Goal: Information Seeking & Learning: Learn about a topic

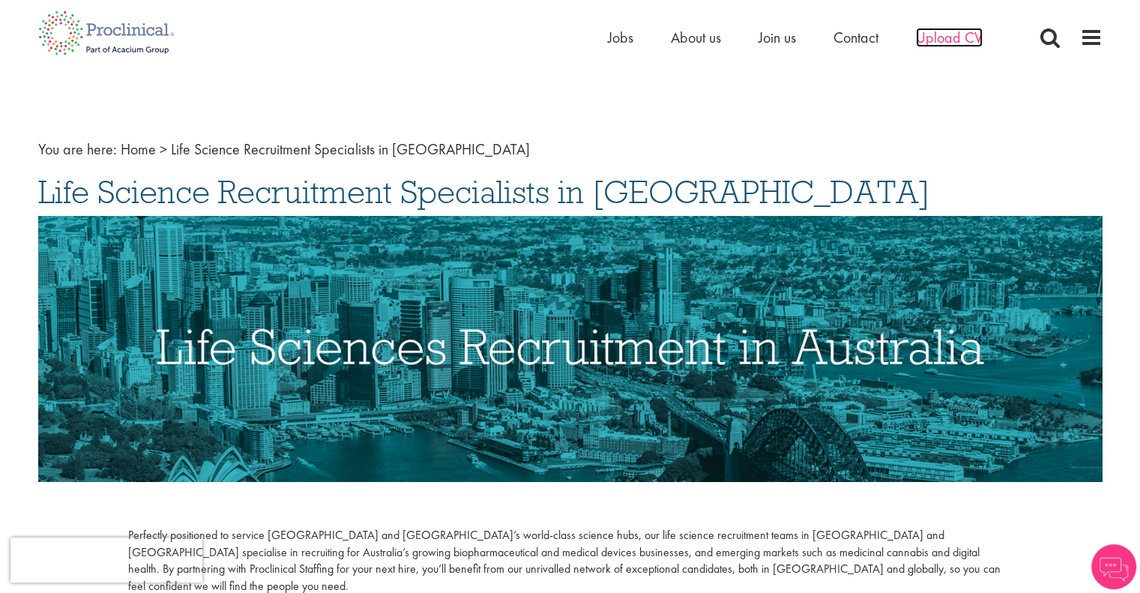
click at [941, 34] on span "Upload CV" at bounding box center [949, 37] width 67 height 19
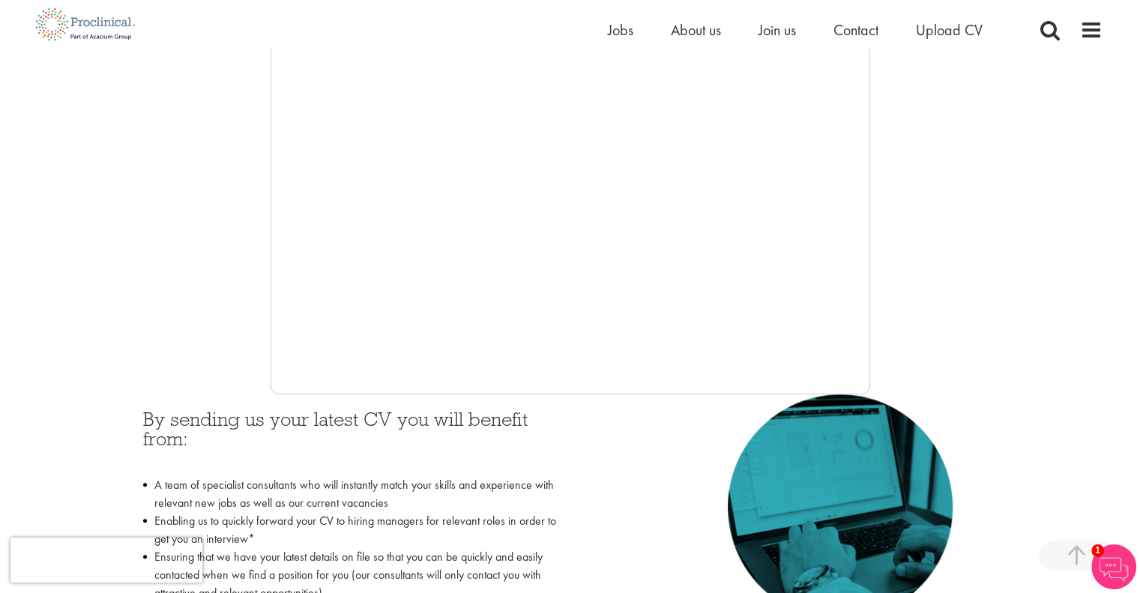
scroll to position [361, 0]
click at [617, 30] on span "Jobs" at bounding box center [620, 29] width 25 height 19
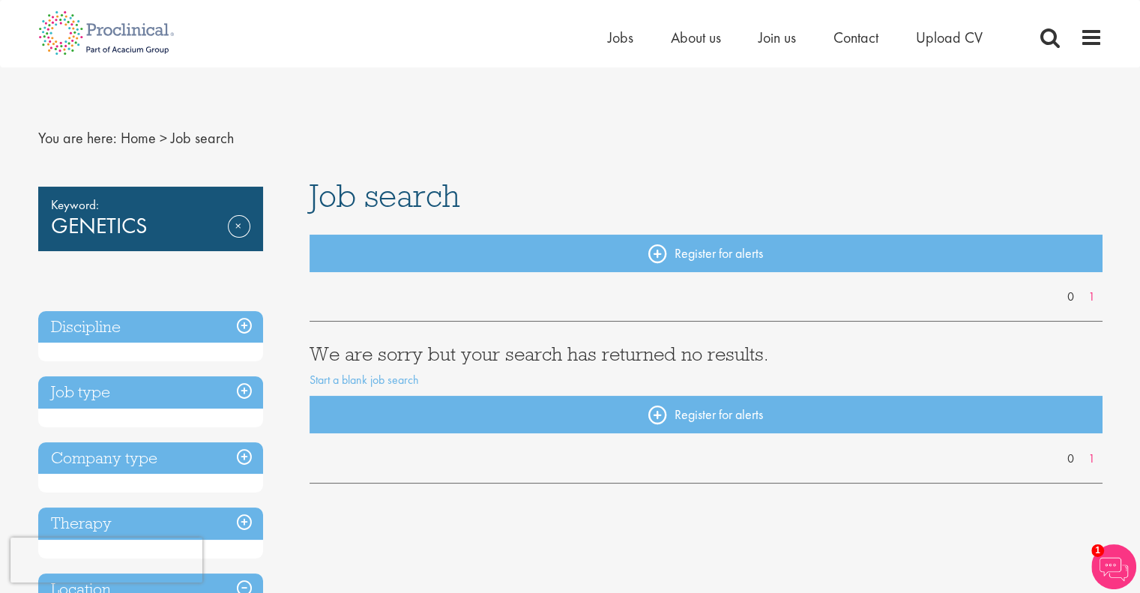
click at [196, 284] on div "Keyword: GENETICS Remove Discipline Job type Company type Therapy Location Spec…" at bounding box center [150, 426] width 225 height 479
click at [197, 222] on div "Keyword: GENETICS Remove" at bounding box center [150, 219] width 225 height 64
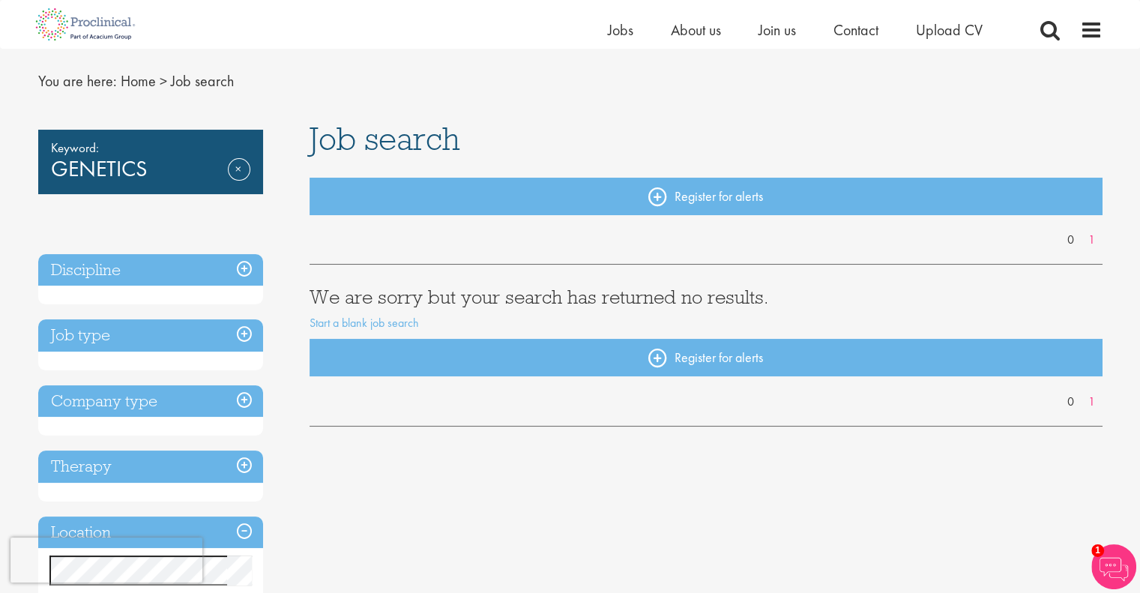
scroll to position [39, 0]
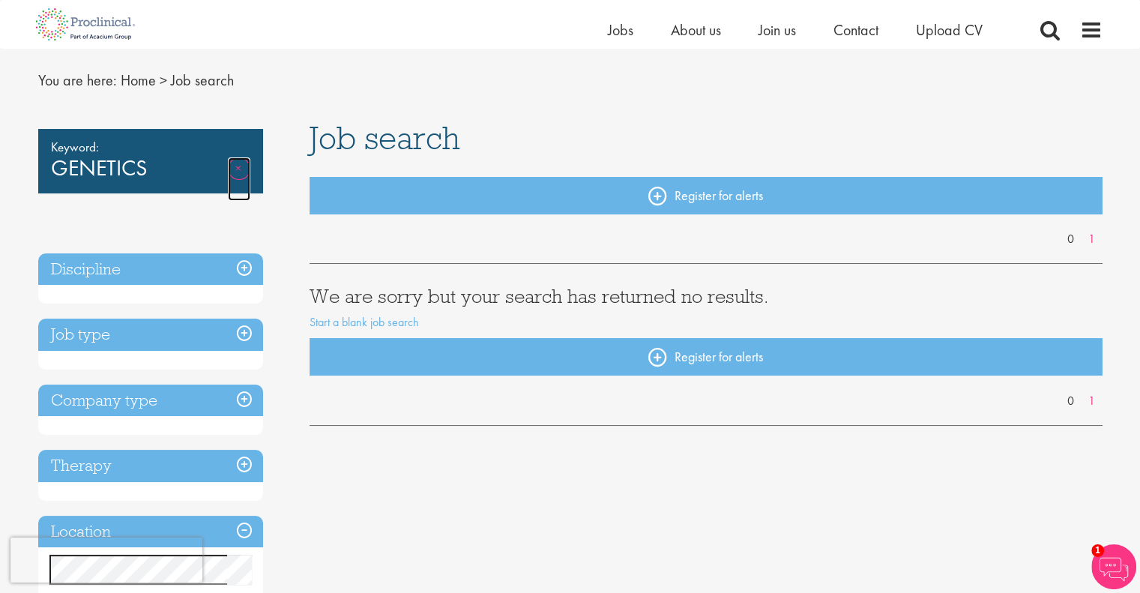
click at [248, 166] on link "Remove" at bounding box center [239, 178] width 22 height 43
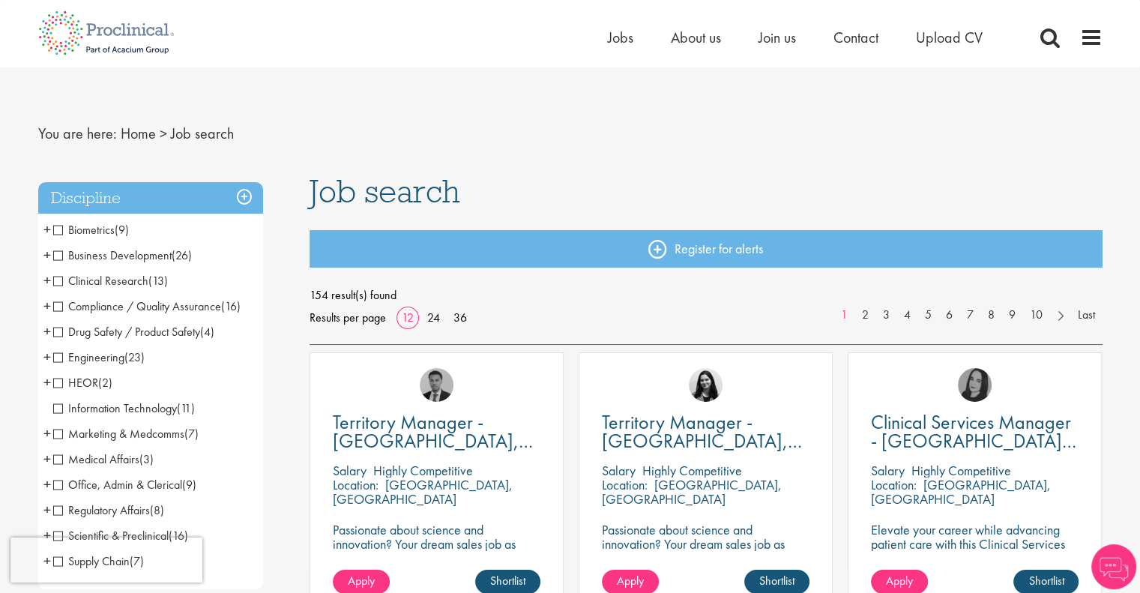
scroll to position [5, 0]
click at [57, 281] on span "Clinical Research" at bounding box center [100, 280] width 95 height 16
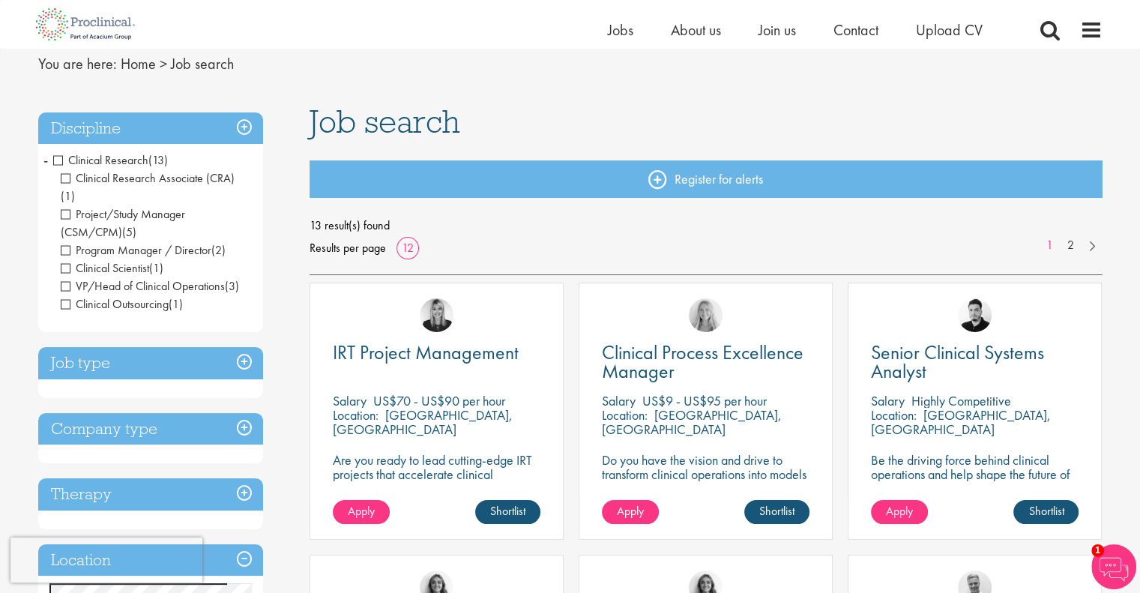
scroll to position [56, 0]
click at [246, 118] on h3 "Discipline" at bounding box center [150, 128] width 225 height 32
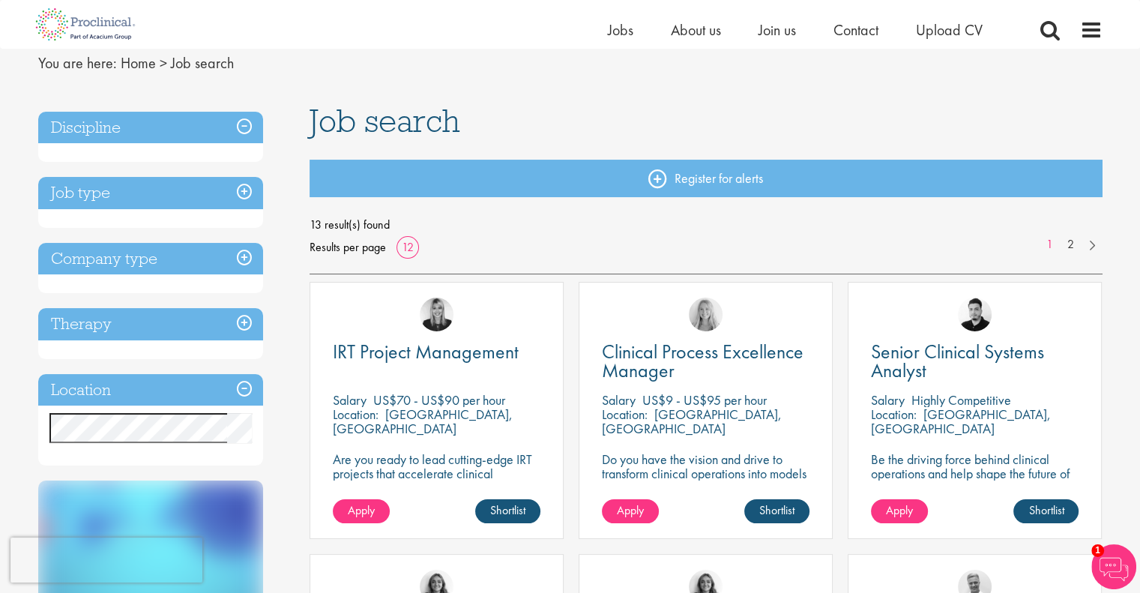
click at [249, 125] on h3 "Discipline" at bounding box center [150, 128] width 225 height 32
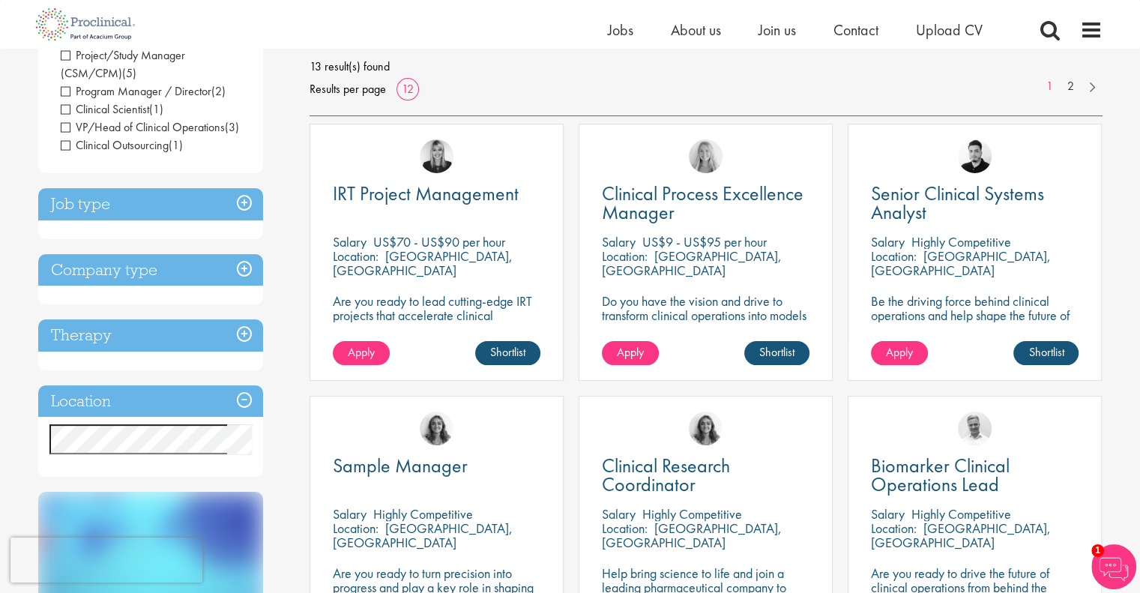
scroll to position [208, 0]
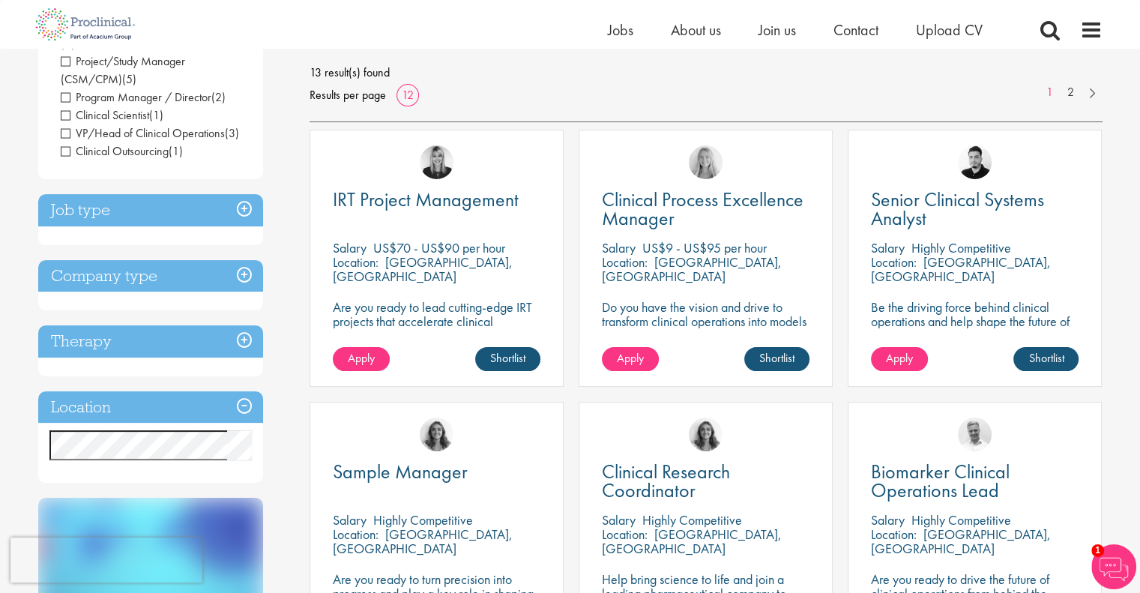
click at [494, 312] on p "Are you ready to lead cutting-edge IRT projects that accelerate clinical breakt…" at bounding box center [437, 321] width 208 height 43
click at [537, 266] on div "Location: Cambridge, USA" at bounding box center [437, 270] width 208 height 30
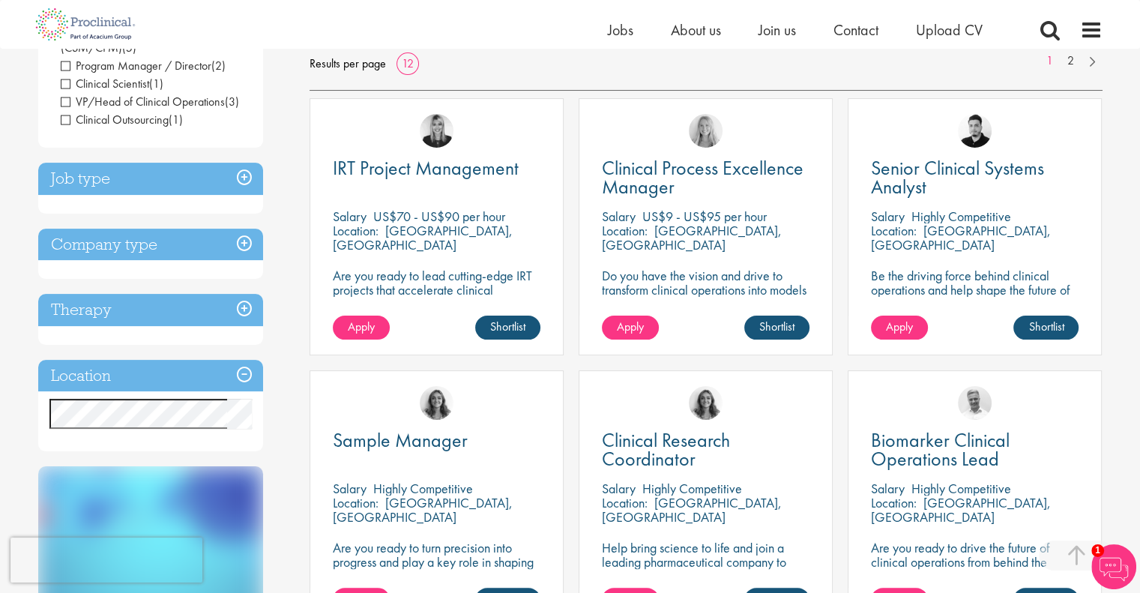
scroll to position [241, 0]
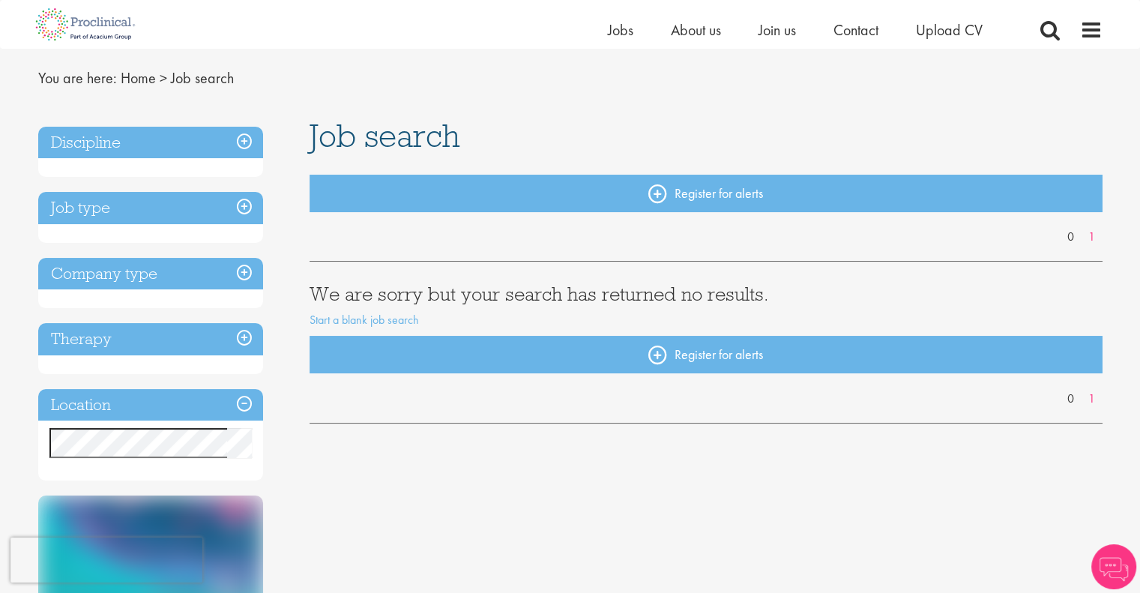
scroll to position [45, 0]
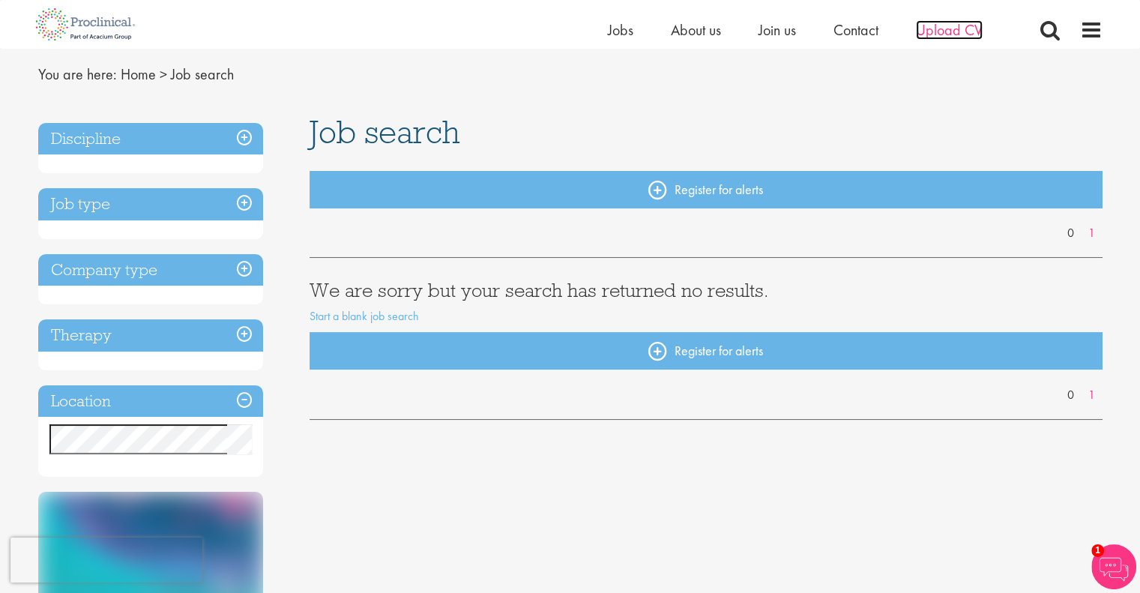
click at [931, 32] on span "Upload CV" at bounding box center [949, 29] width 67 height 19
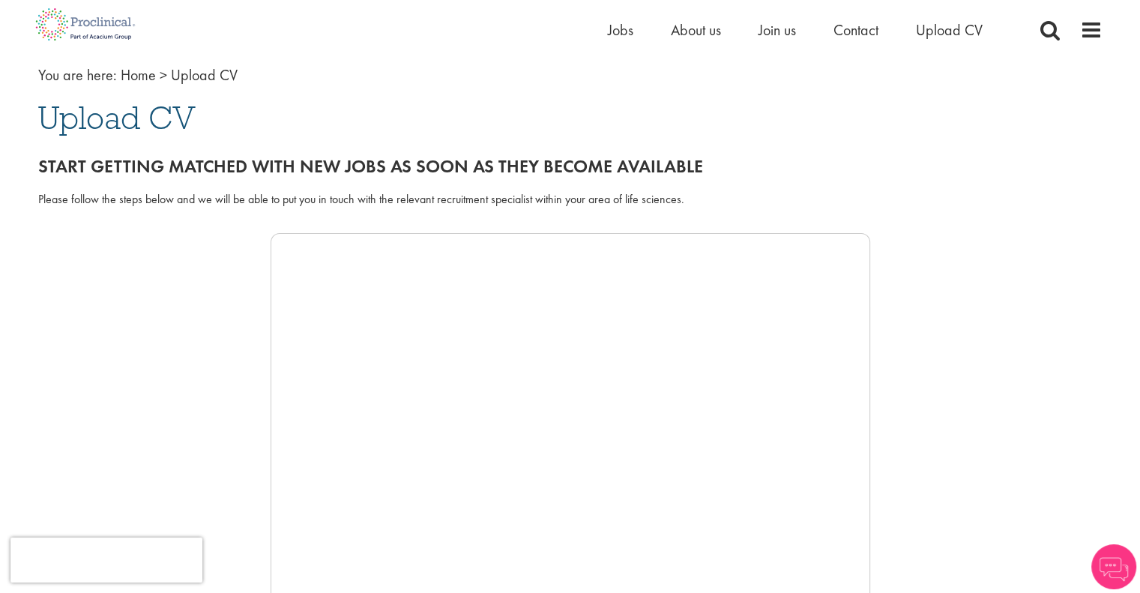
scroll to position [75, 0]
click at [189, 77] on span "Upload CV" at bounding box center [204, 73] width 67 height 19
click at [141, 68] on link "Home" at bounding box center [138, 73] width 35 height 19
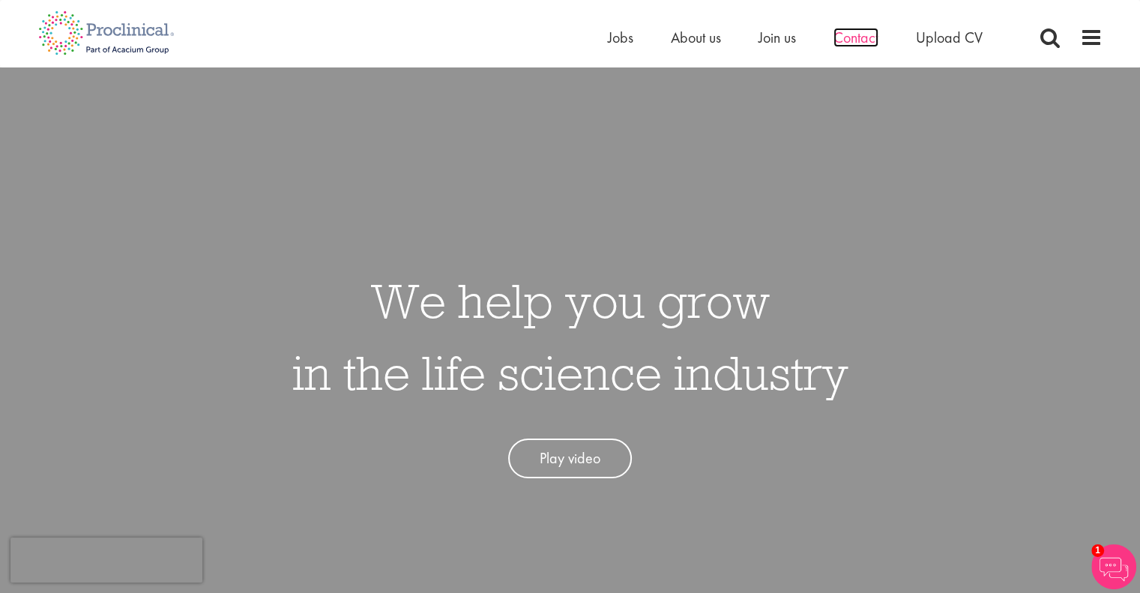
click at [866, 36] on span "Contact" at bounding box center [855, 37] width 45 height 19
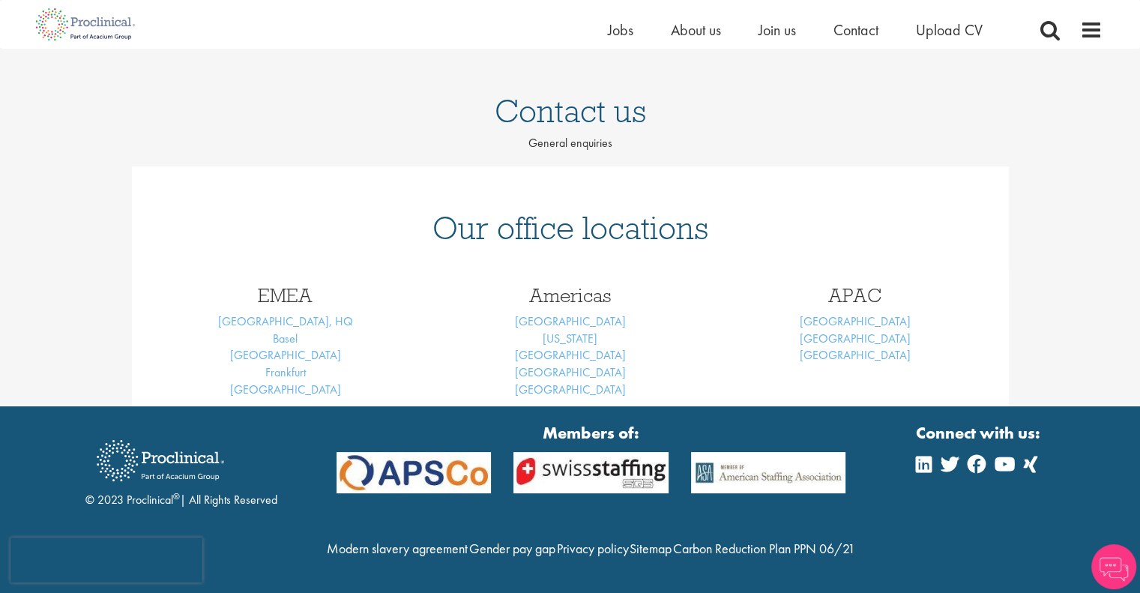
scroll to position [115, 0]
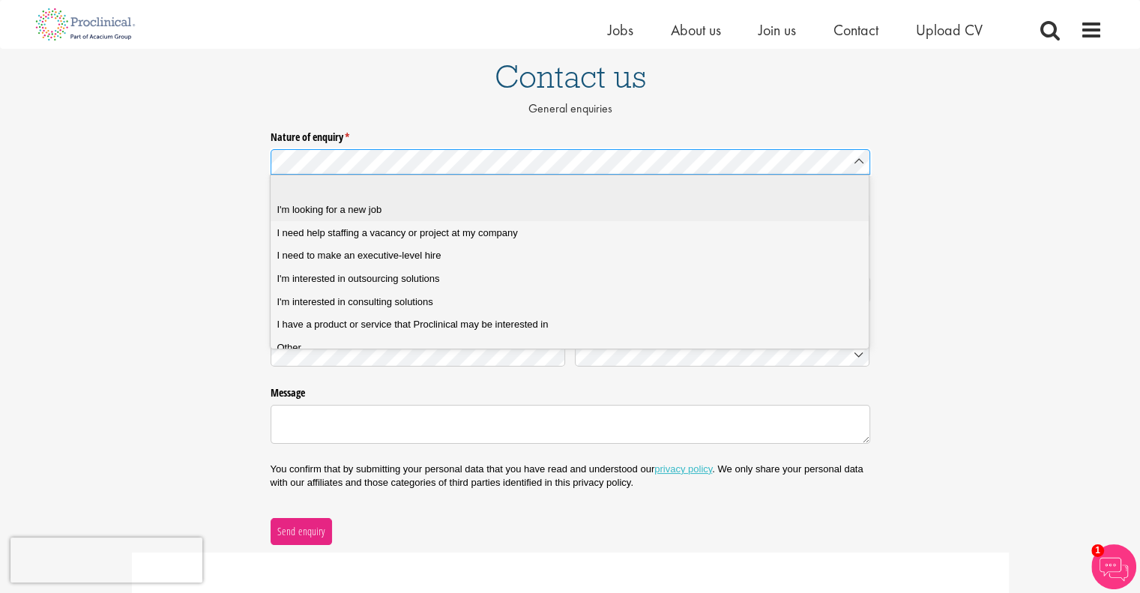
click at [342, 209] on span "I'm looking for a new job" at bounding box center [328, 209] width 105 height 13
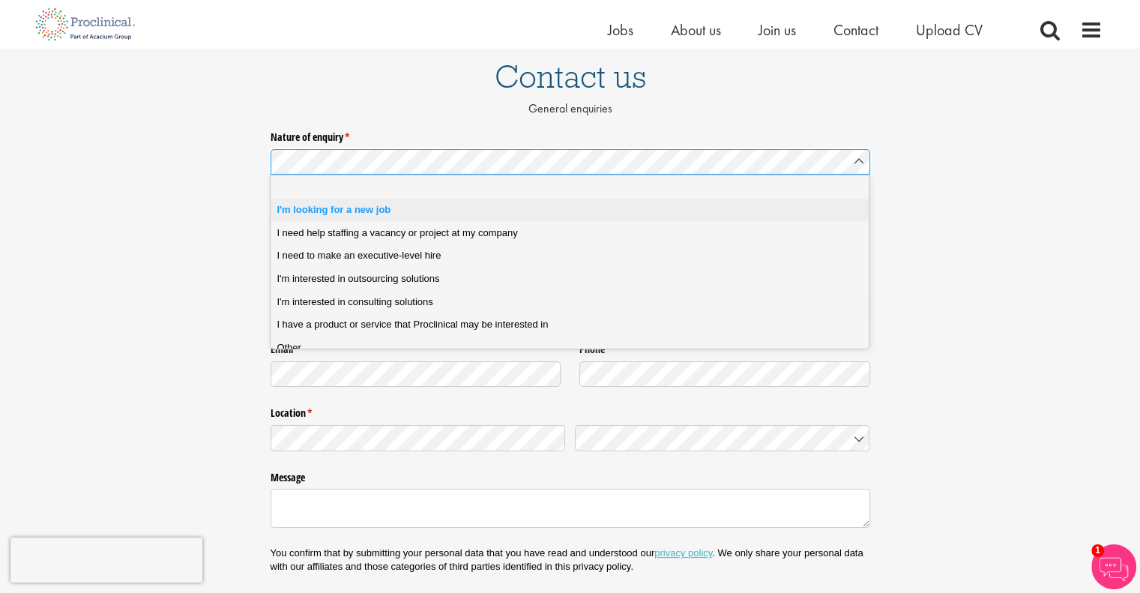
click at [371, 212] on span "I'm looking for a new job" at bounding box center [333, 209] width 114 height 13
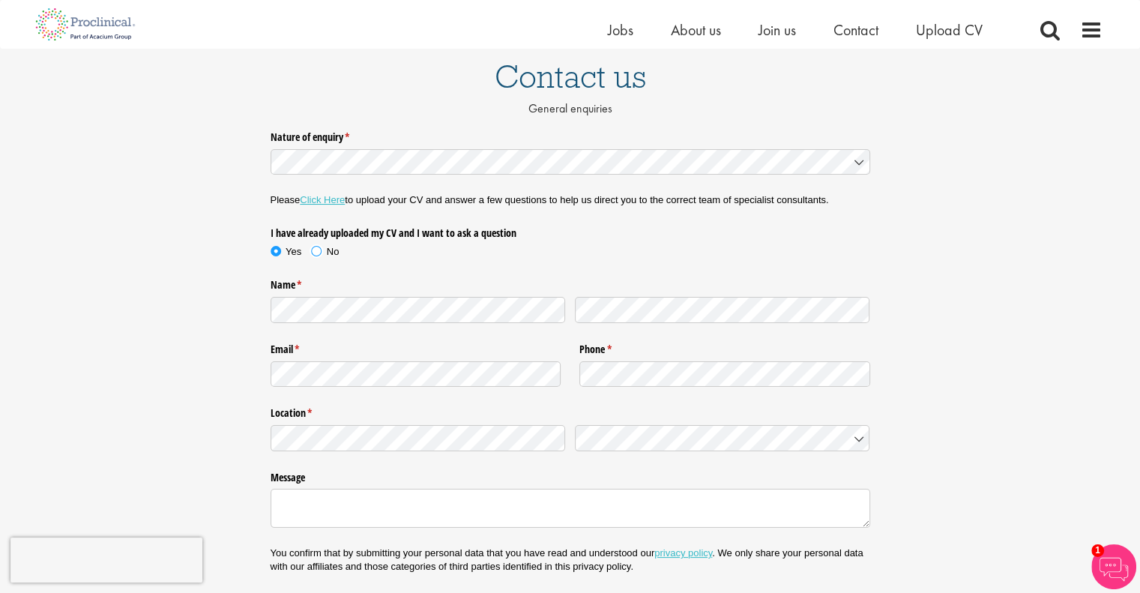
click at [318, 250] on span at bounding box center [316, 251] width 15 height 15
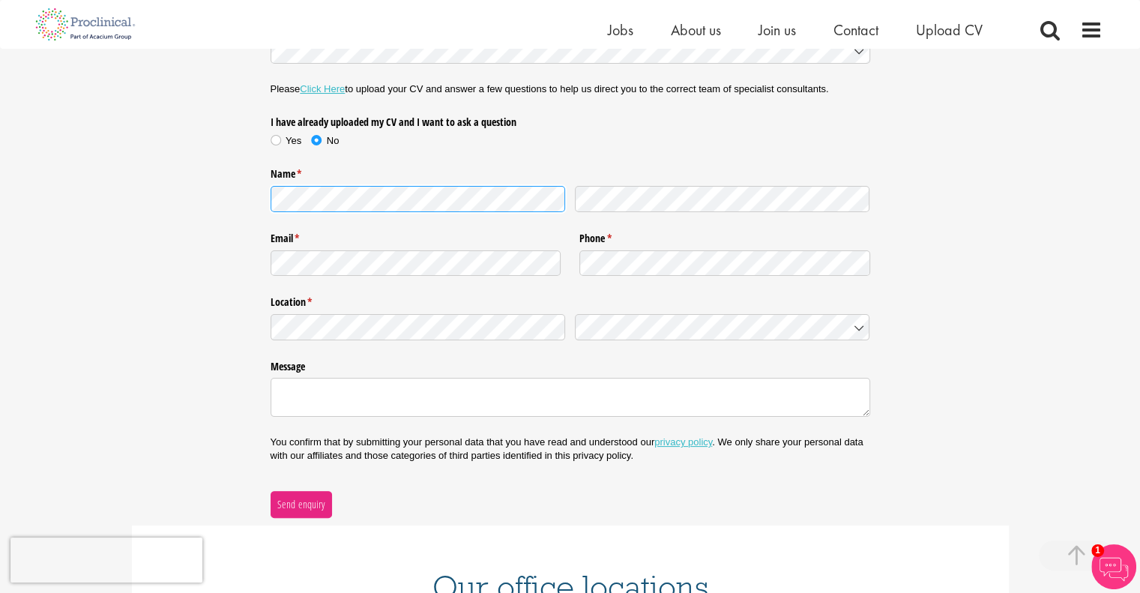
scroll to position [229, 0]
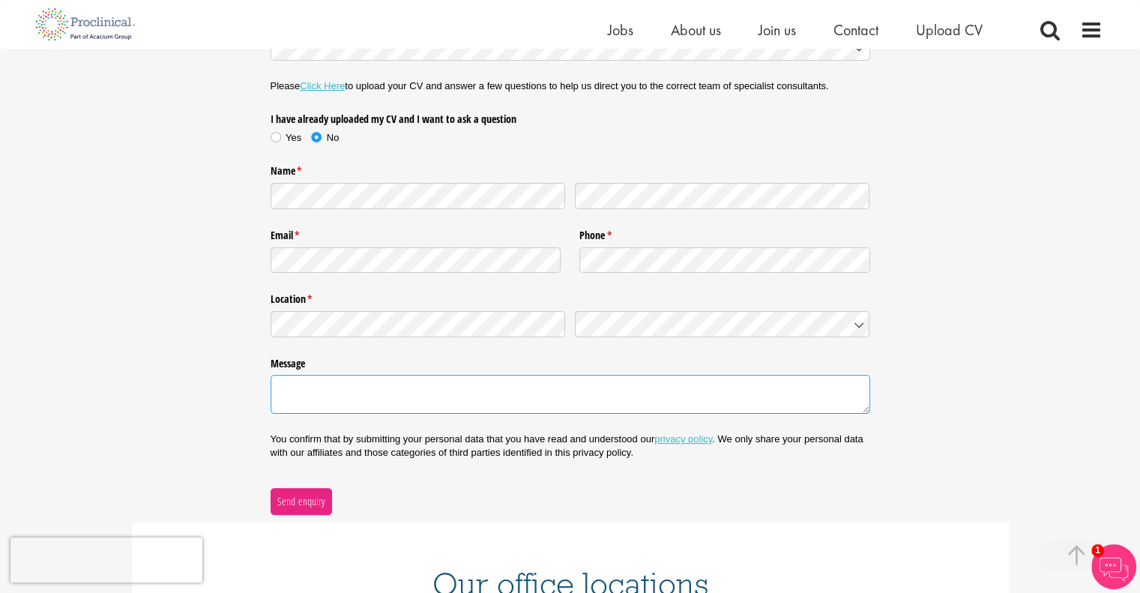
click at [441, 379] on textarea "Message" at bounding box center [569, 394] width 599 height 39
type textarea "I am looking for an entry level job in the field of biotech/pharma industries"
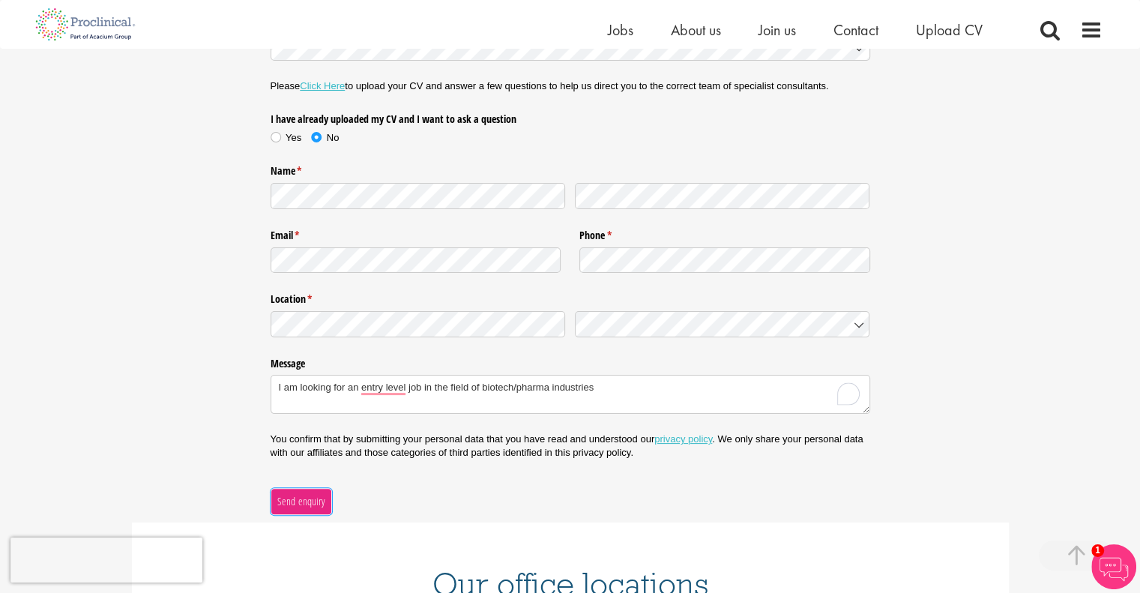
click at [300, 494] on span "Send enquiry" at bounding box center [300, 501] width 49 height 16
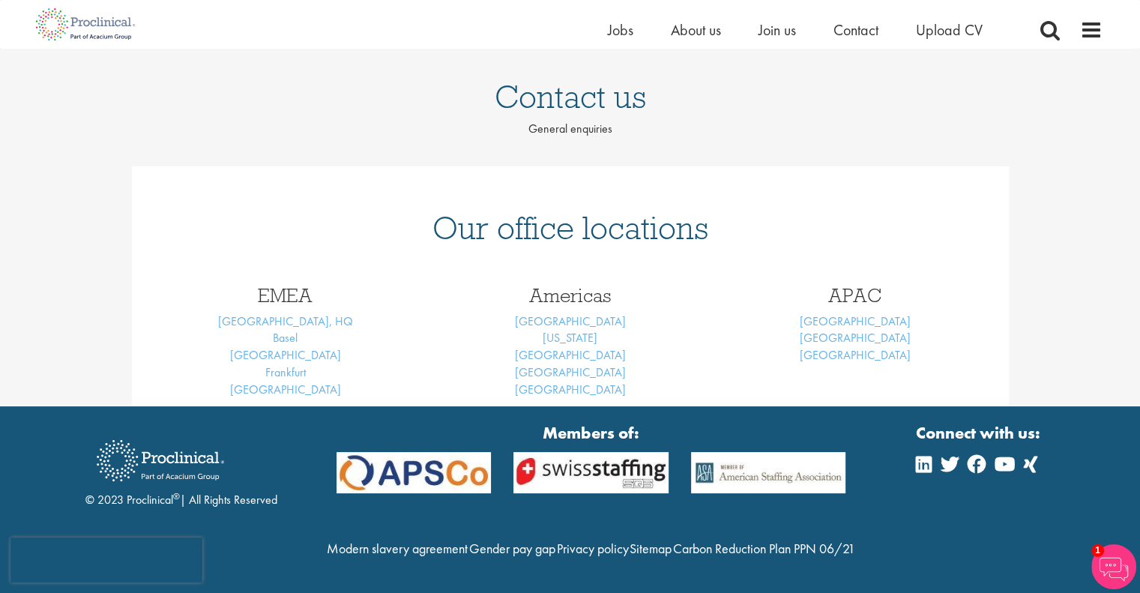
scroll to position [113, 0]
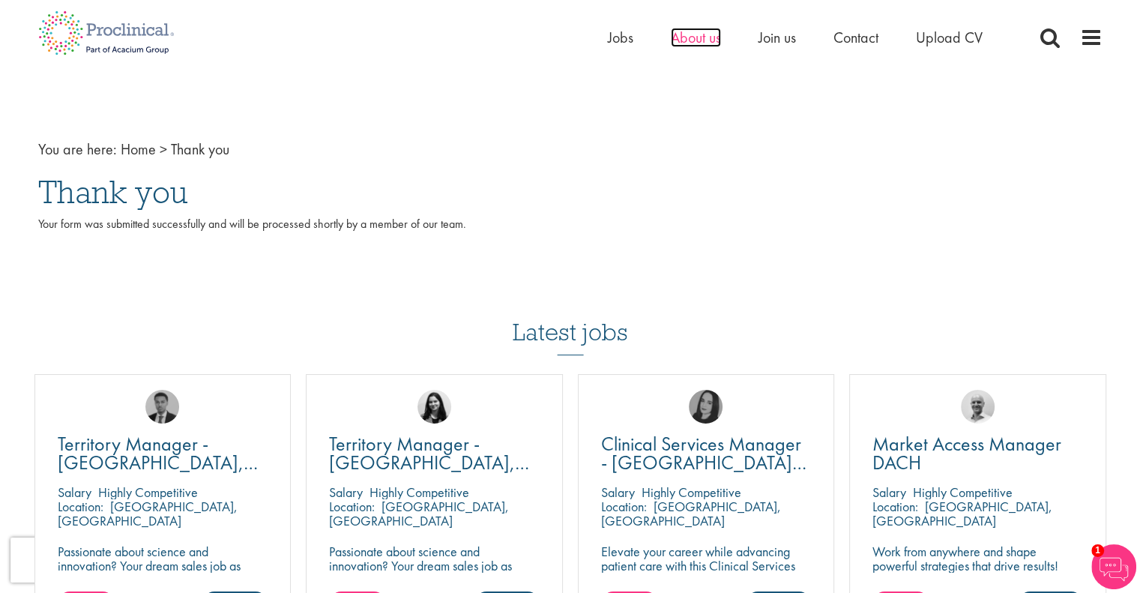
click at [691, 35] on span "About us" at bounding box center [696, 37] width 50 height 19
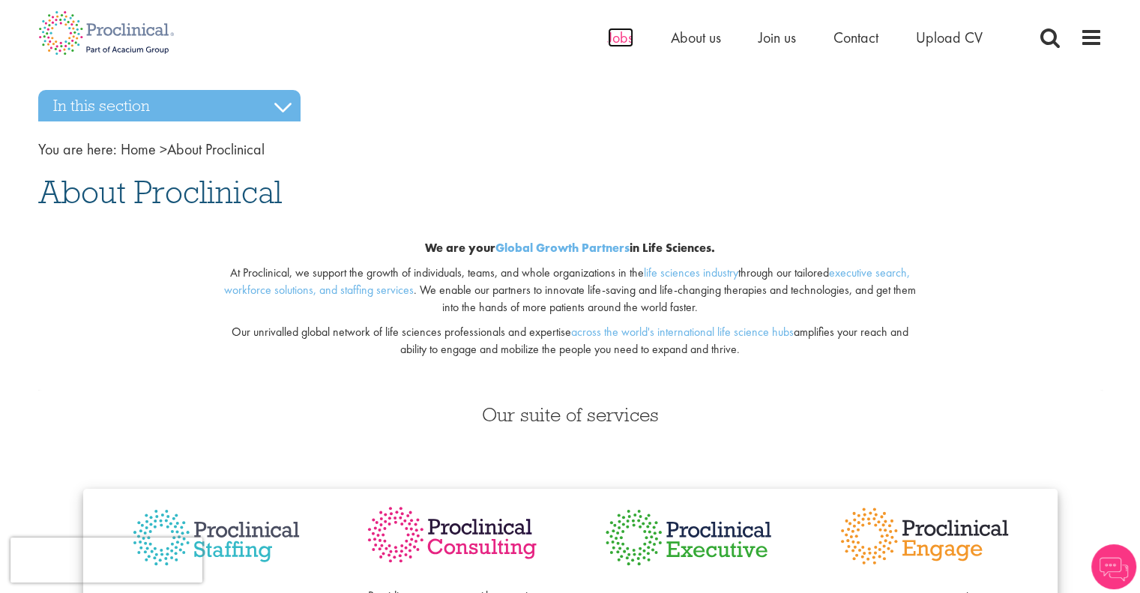
click at [613, 38] on span "Jobs" at bounding box center [620, 37] width 25 height 19
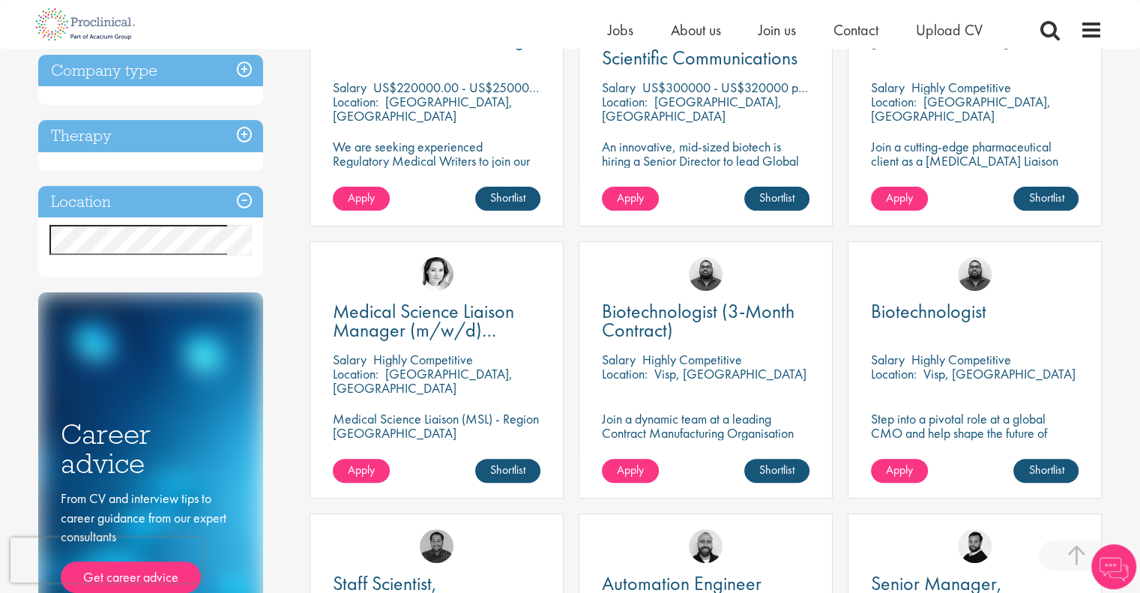
scroll to position [372, 0]
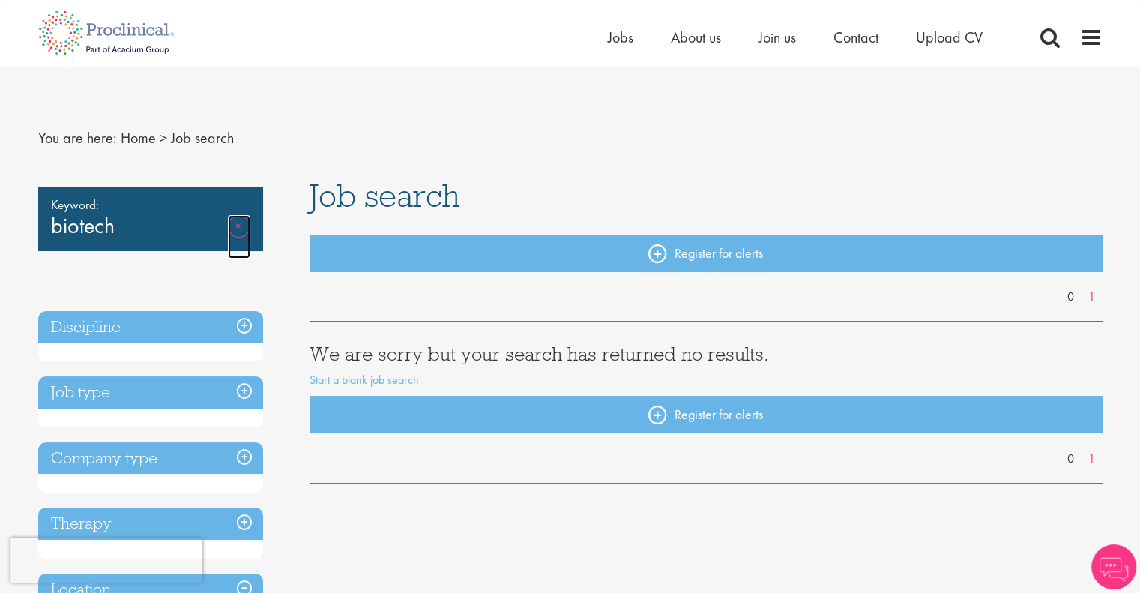
click at [240, 226] on link "Remove" at bounding box center [239, 236] width 22 height 43
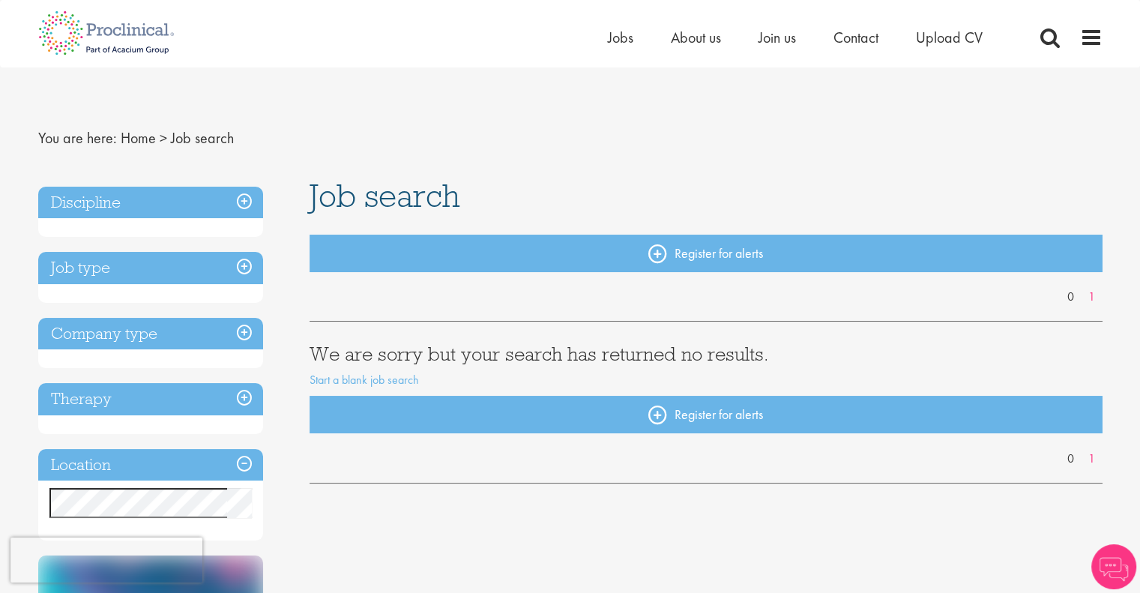
click at [186, 201] on h3 "Discipline" at bounding box center [150, 203] width 225 height 32
click at [245, 195] on h3 "Discipline" at bounding box center [150, 203] width 225 height 32
click at [204, 200] on h3 "Discipline" at bounding box center [150, 203] width 225 height 32
click at [253, 199] on h3 "Discipline" at bounding box center [150, 203] width 225 height 32
click at [246, 199] on h3 "Discipline" at bounding box center [150, 203] width 225 height 32
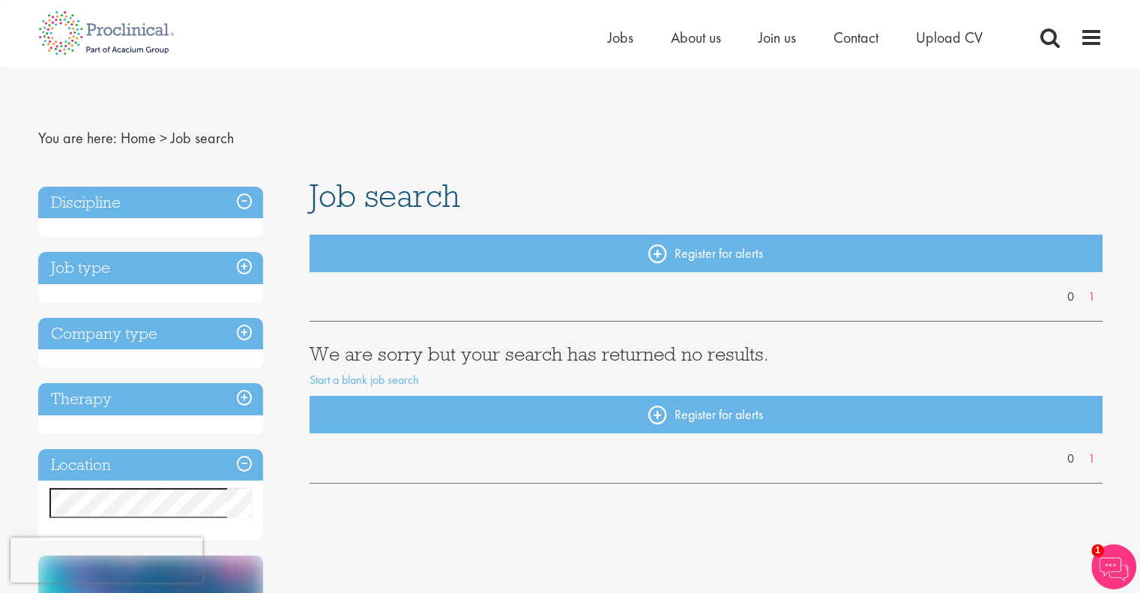
click at [246, 335] on h3 "Company type" at bounding box center [150, 334] width 225 height 32
click at [211, 332] on h3 "Company type" at bounding box center [150, 334] width 225 height 32
click at [216, 196] on h3 "Discipline" at bounding box center [150, 203] width 225 height 32
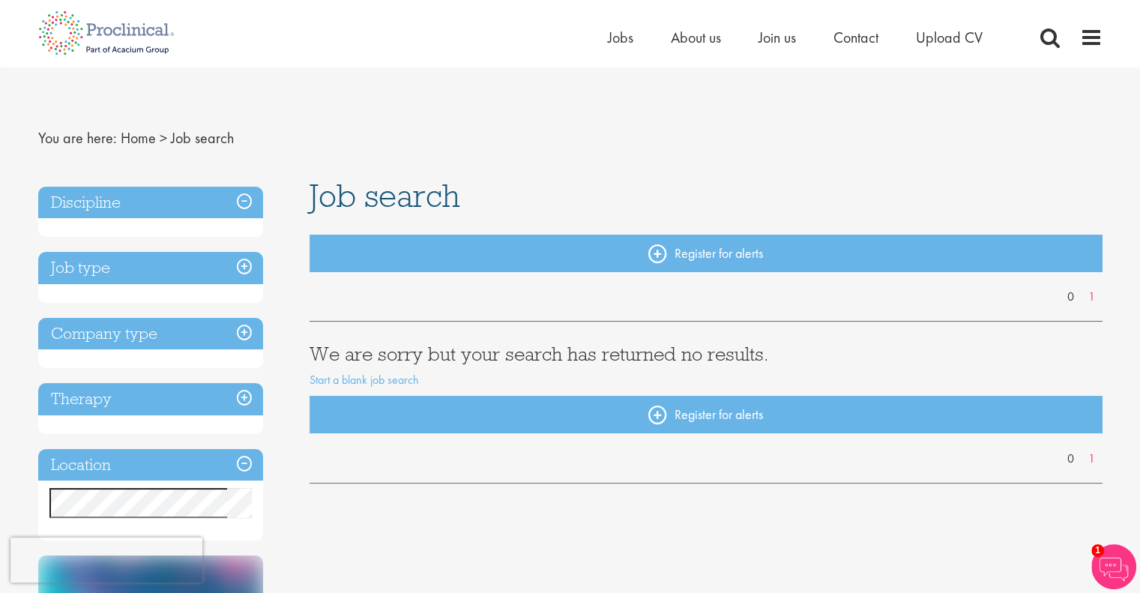
click at [177, 134] on span "Job search" at bounding box center [202, 137] width 63 height 19
click at [171, 140] on span "Job search" at bounding box center [202, 137] width 63 height 19
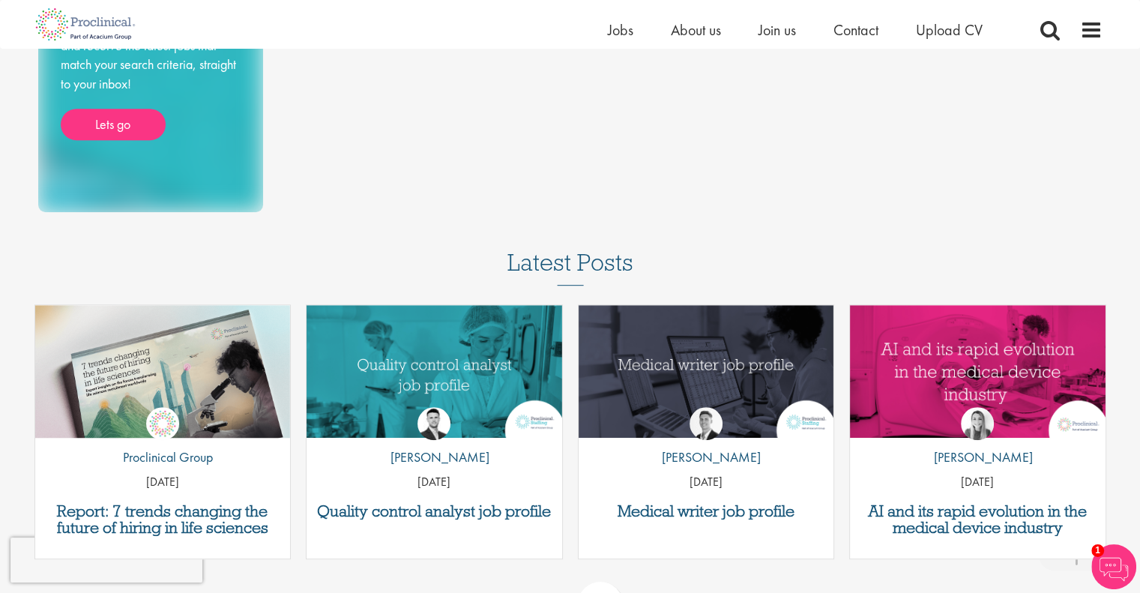
scroll to position [724, 0]
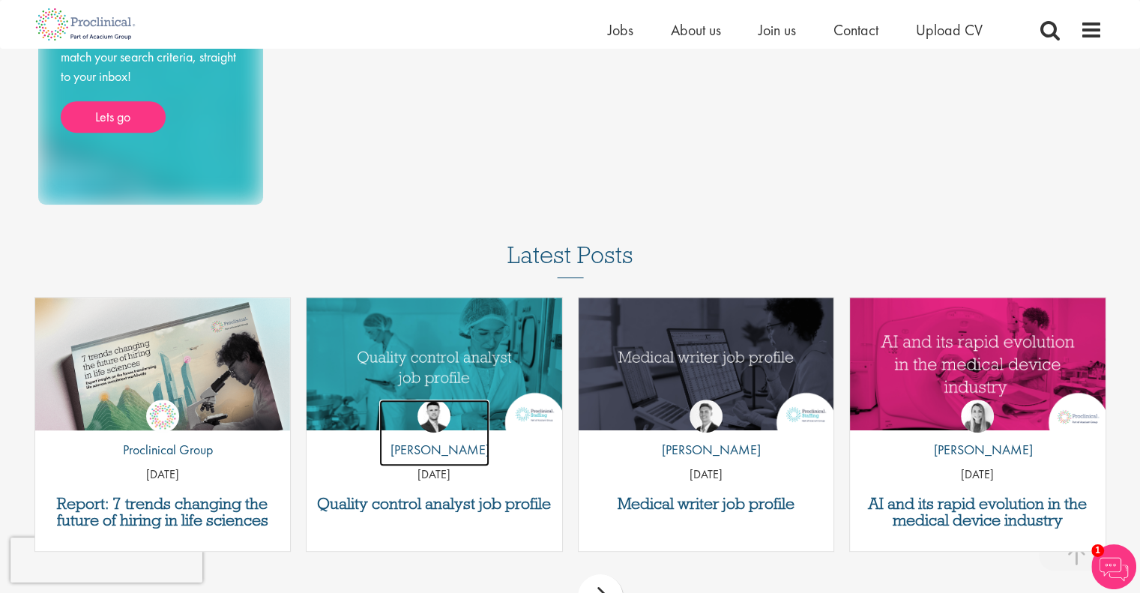
click at [429, 434] on link "by Joshua Godden" at bounding box center [434, 432] width 110 height 67
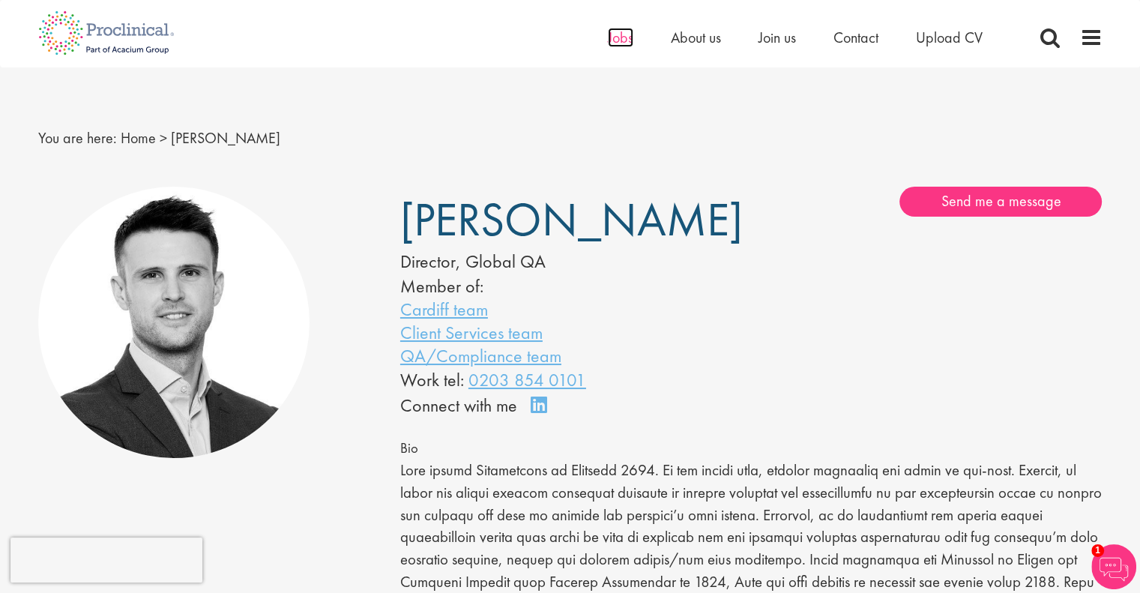
click at [620, 39] on span "Jobs" at bounding box center [620, 37] width 25 height 19
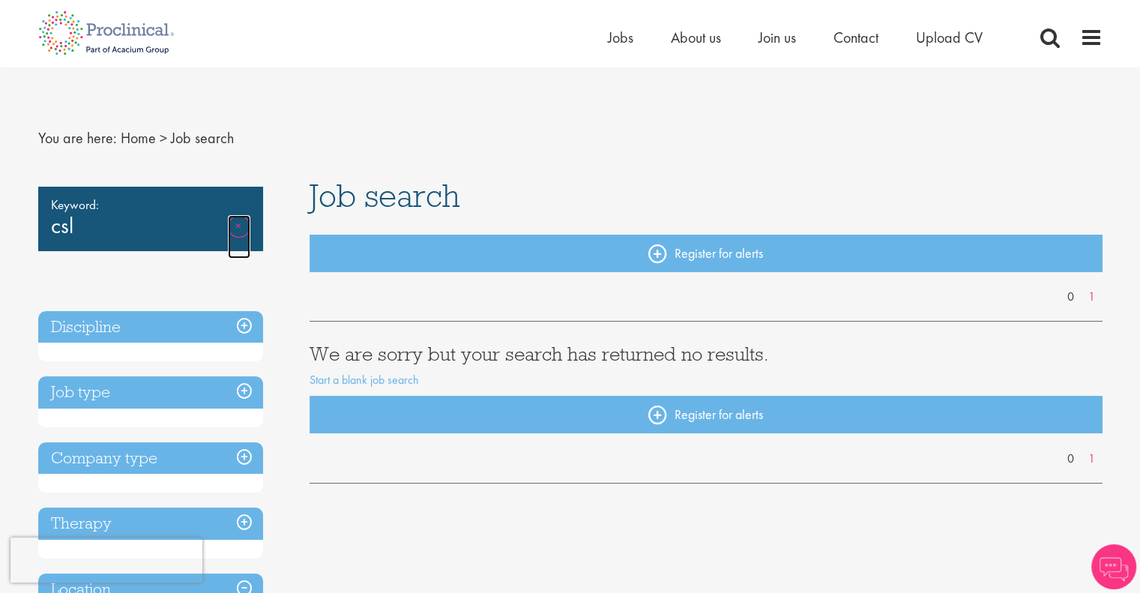
click at [231, 231] on link "Remove" at bounding box center [239, 236] width 22 height 43
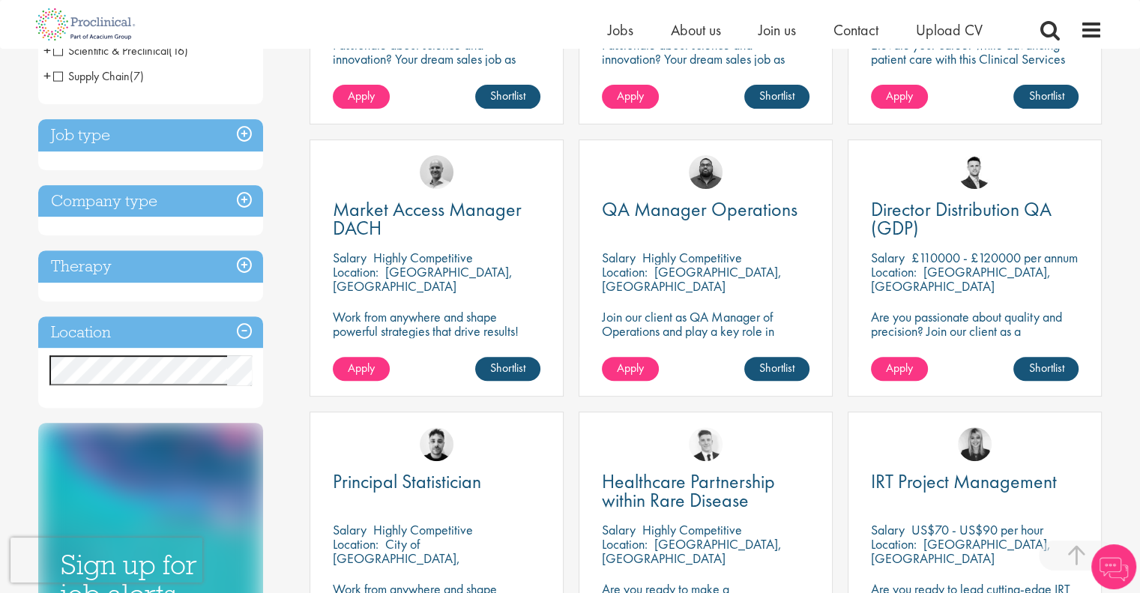
scroll to position [476, 0]
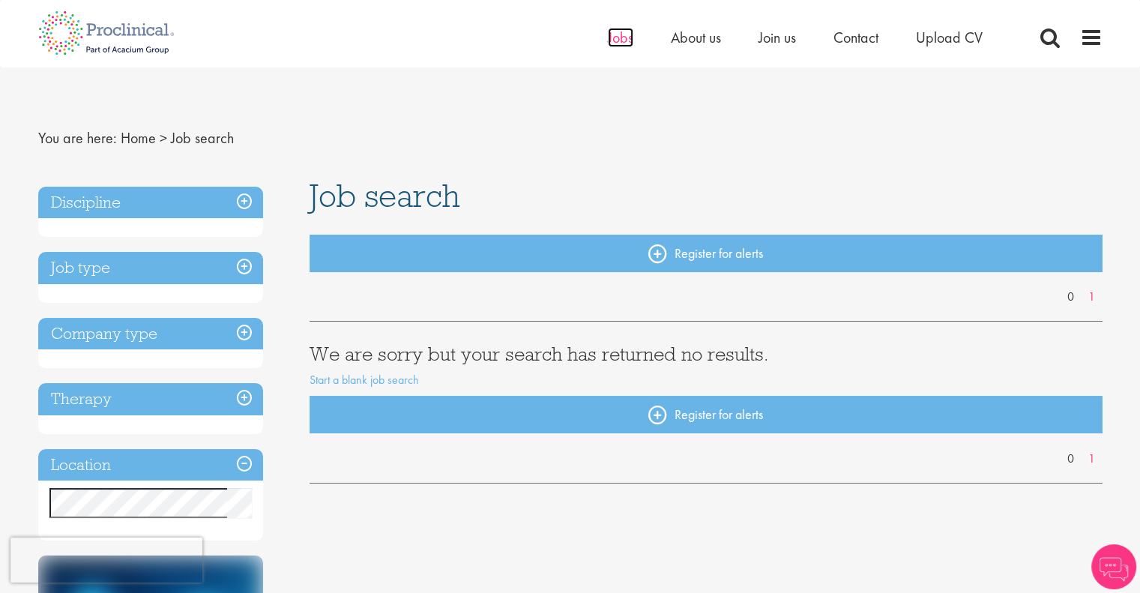
click at [624, 33] on span "Jobs" at bounding box center [620, 37] width 25 height 19
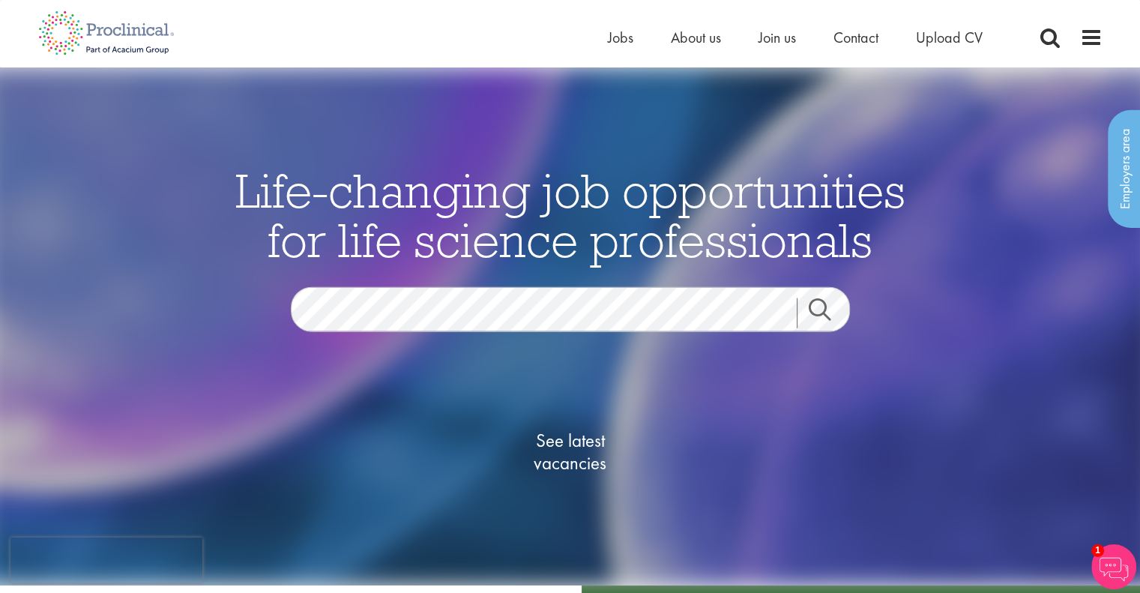
click at [824, 309] on link "Search" at bounding box center [828, 313] width 64 height 30
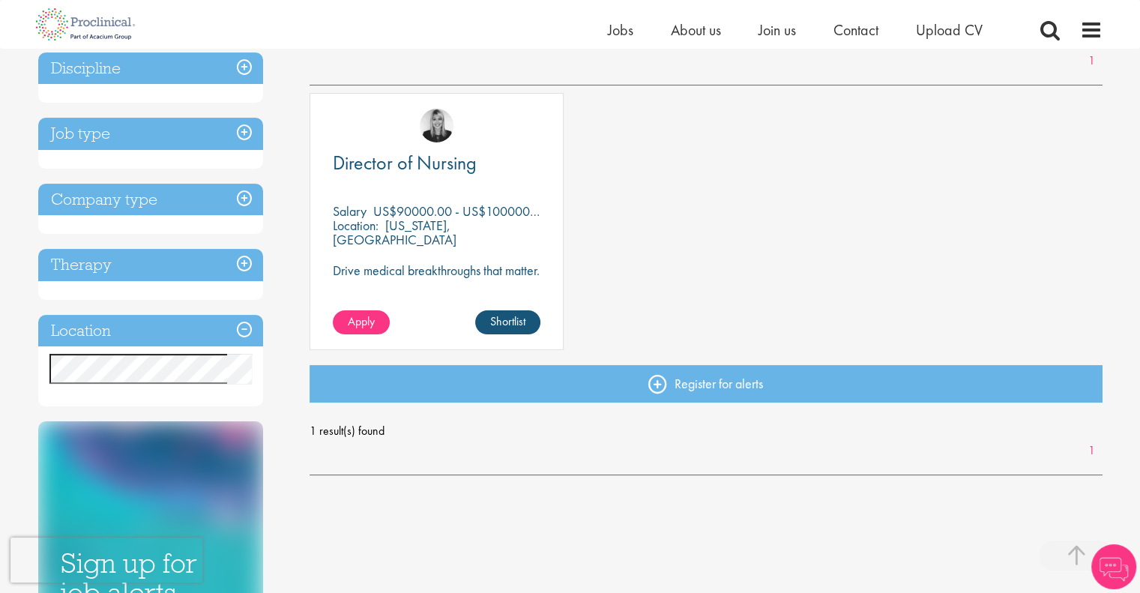
scroll to position [252, 0]
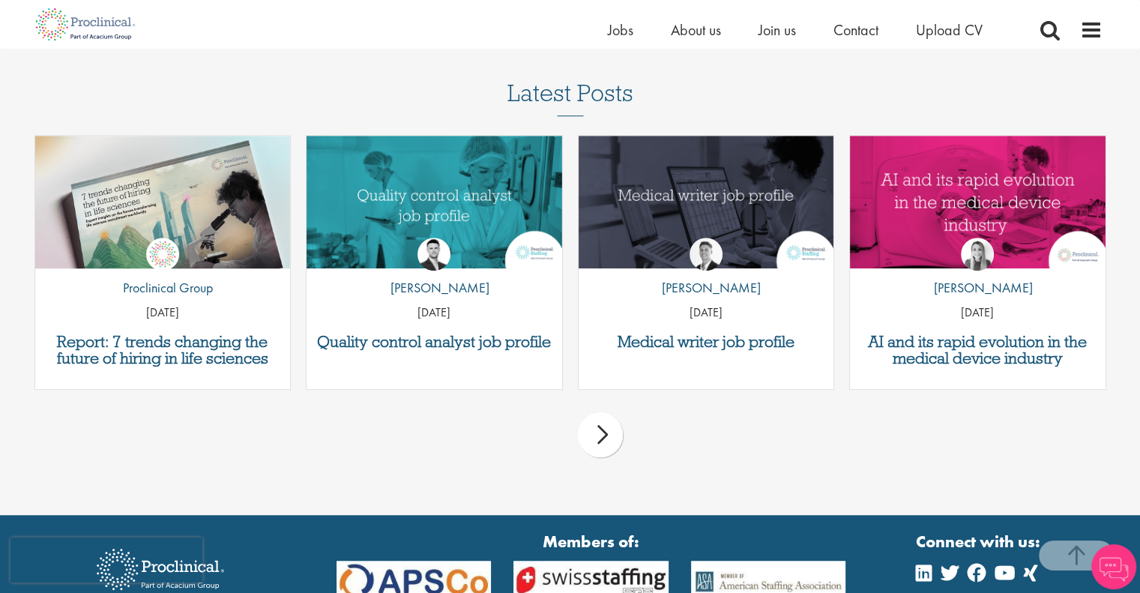
scroll to position [1016, 0]
